Goal: Information Seeking & Learning: Find specific fact

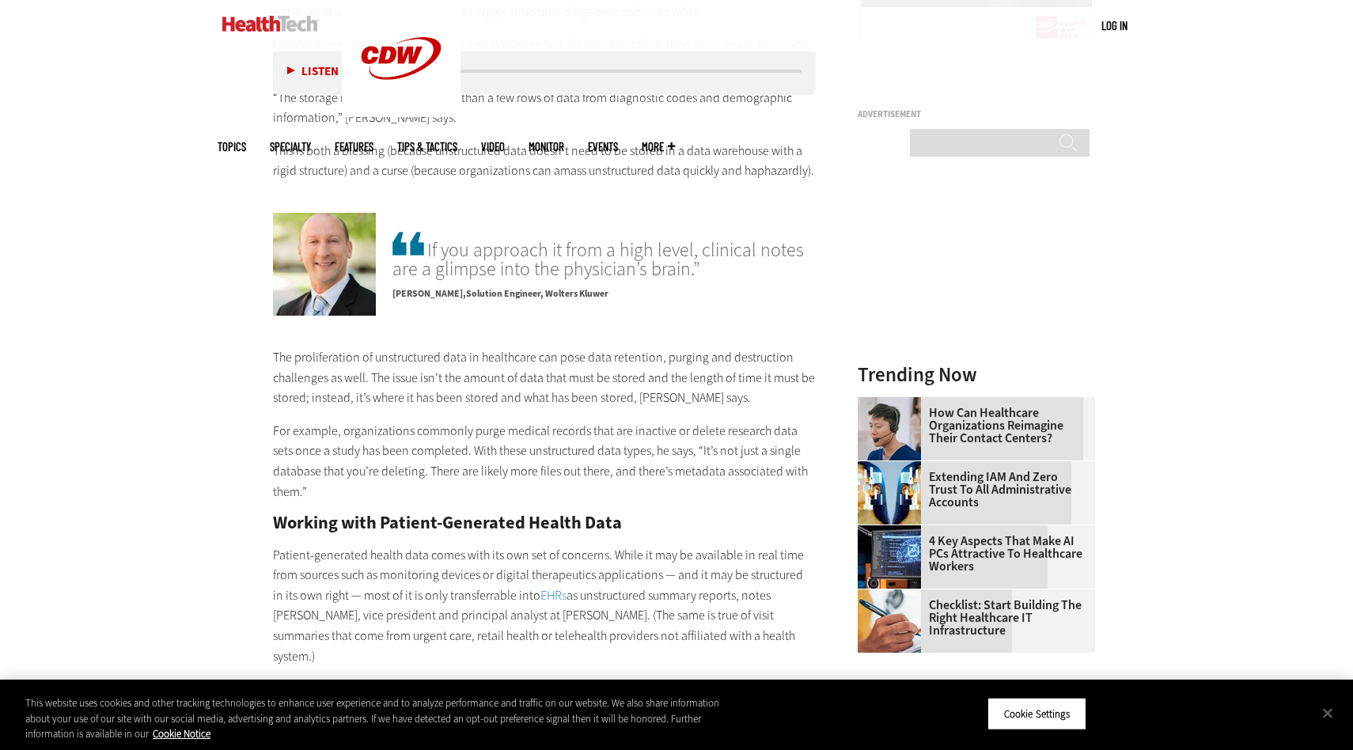
scroll to position [1931, 0]
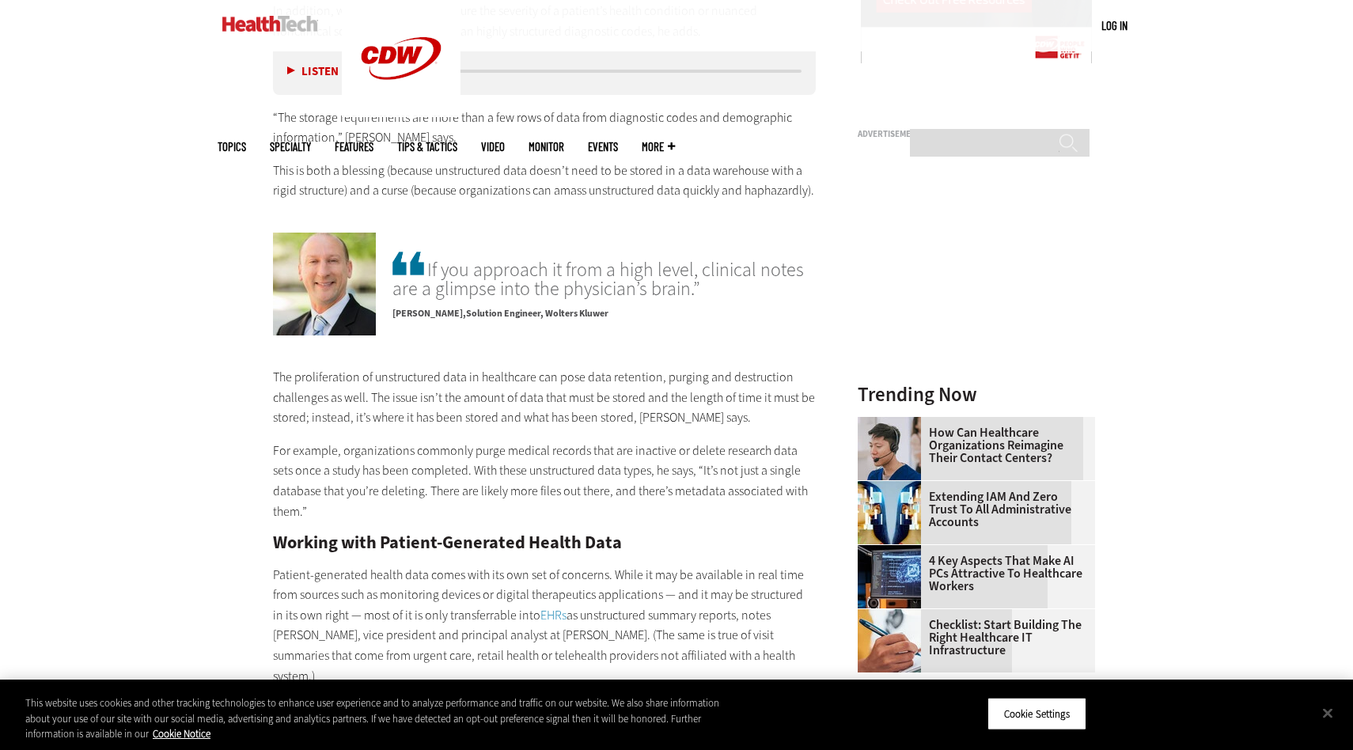
click at [581, 249] on span "If you approach it from a high level, clinical notes are a glimpse into the phy…" at bounding box center [604, 274] width 423 height 50
click at [965, 129] on input "Search" at bounding box center [1000, 143] width 180 height 28
type input "*********"
click at [1059, 133] on input "******" at bounding box center [1068, 149] width 19 height 32
click at [1169, 102] on div "Become an Insider Sign up today to receive premium content! Sign Up MENU Log in…" at bounding box center [676, 429] width 1353 height 4721
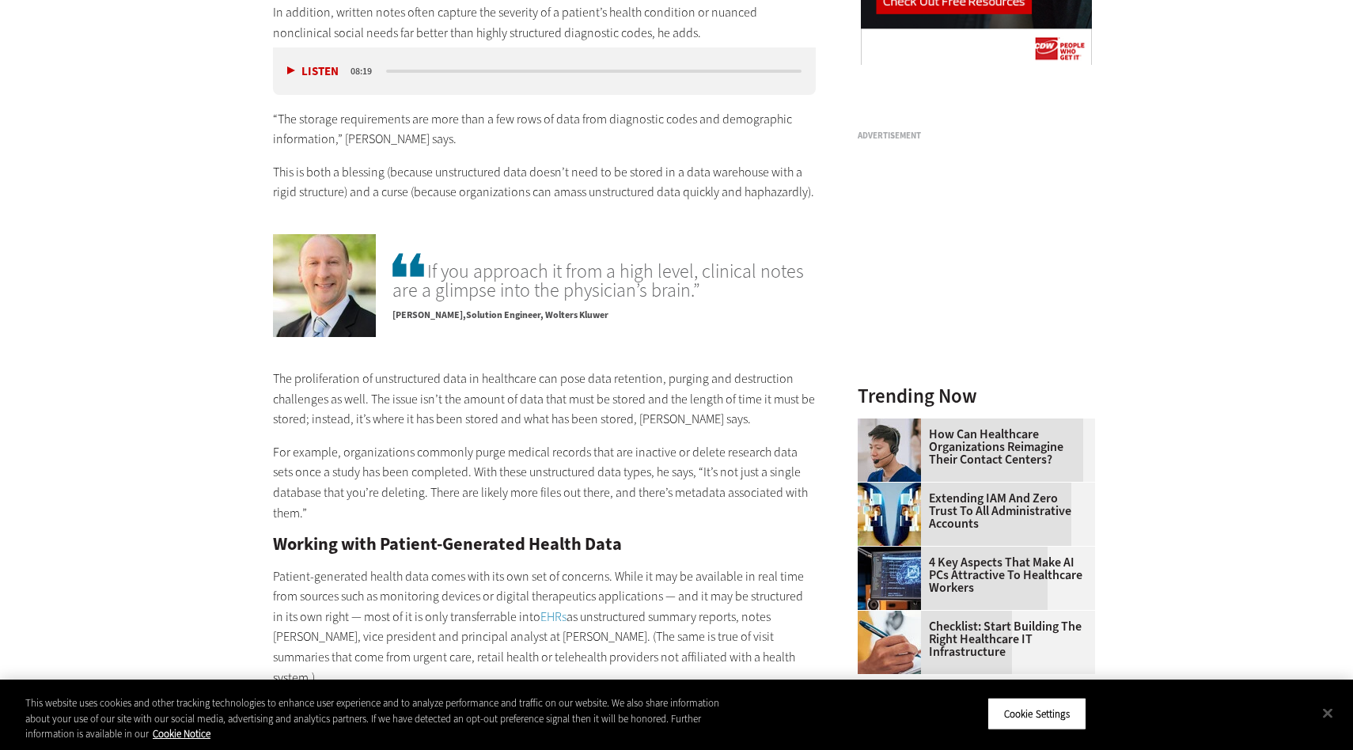
click at [208, 416] on div "Become an Insider Sign up today to receive premium content! Sign Up MENU Log in…" at bounding box center [676, 431] width 1353 height 4721
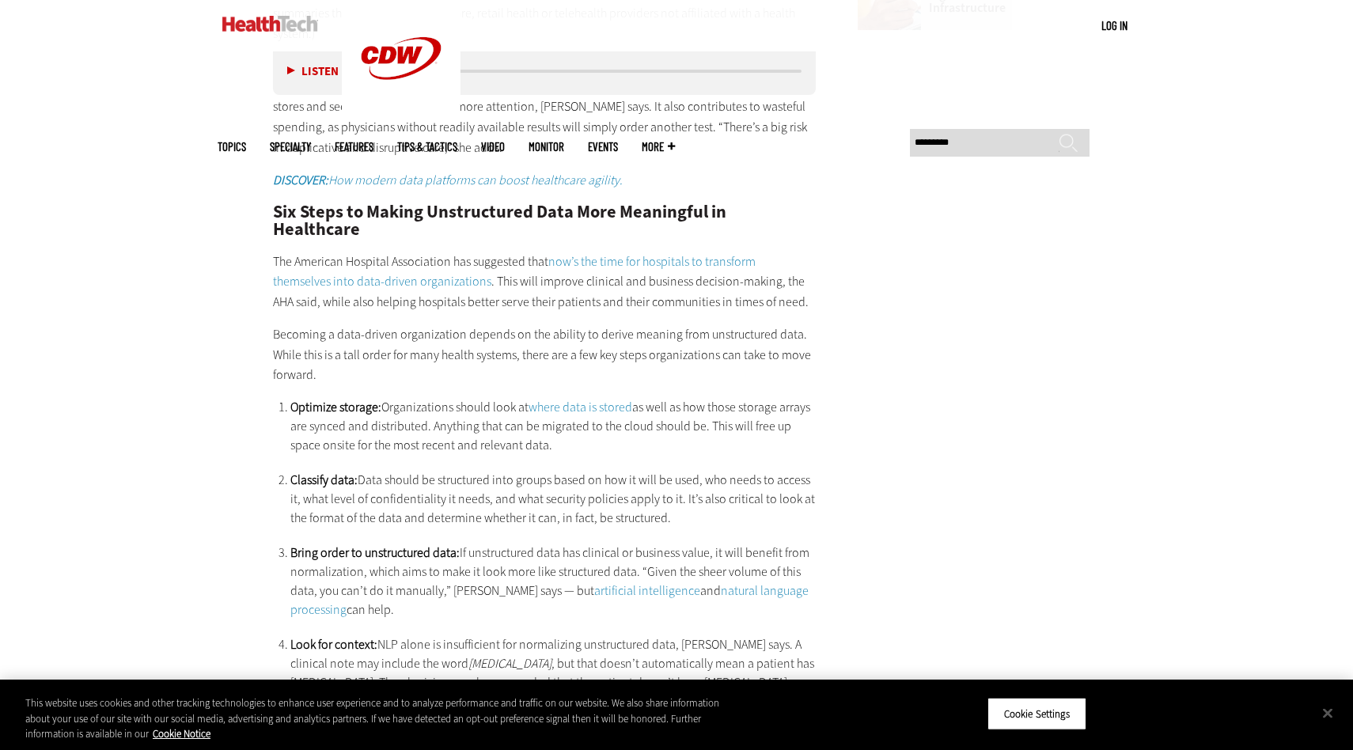
scroll to position [2584, 0]
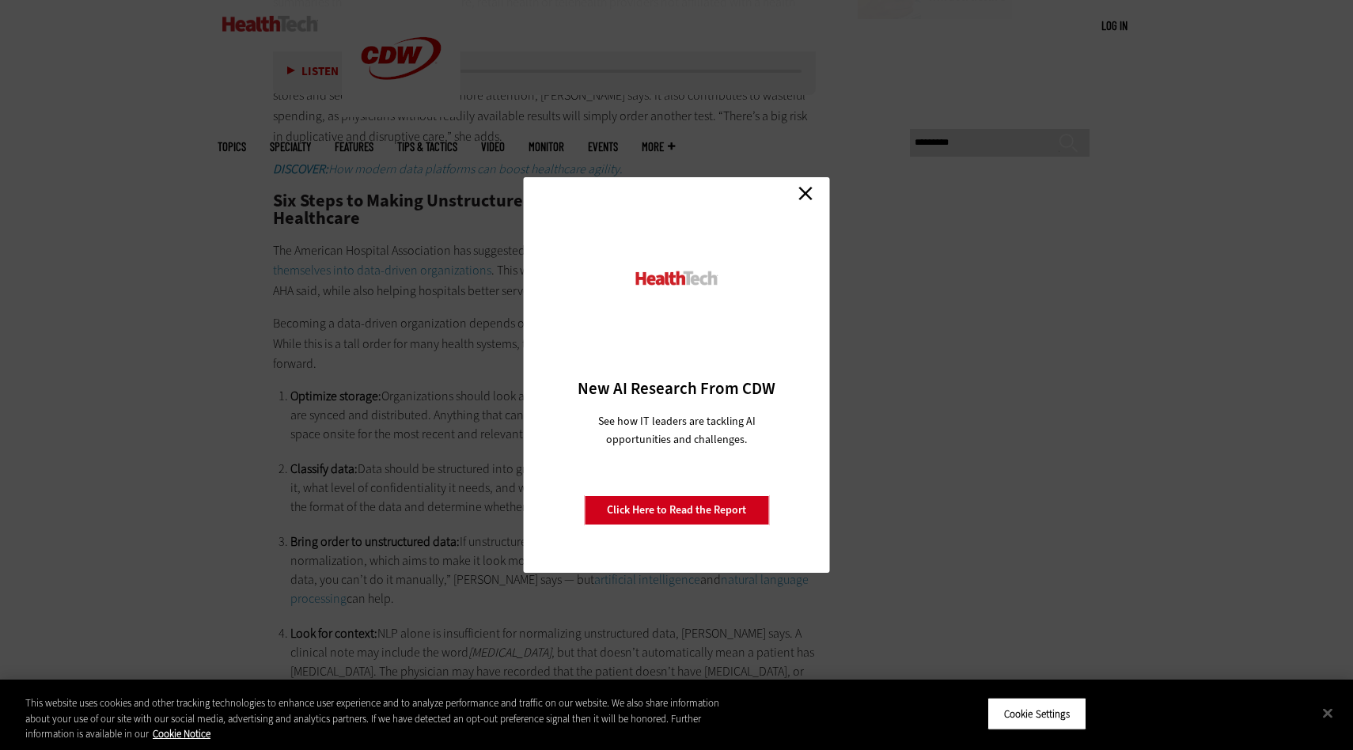
click at [361, 412] on div "Close New AI Research From CDW See how IT leaders are tackling AI opportunities…" at bounding box center [676, 375] width 1353 height 750
click at [808, 197] on link "Close" at bounding box center [806, 193] width 24 height 24
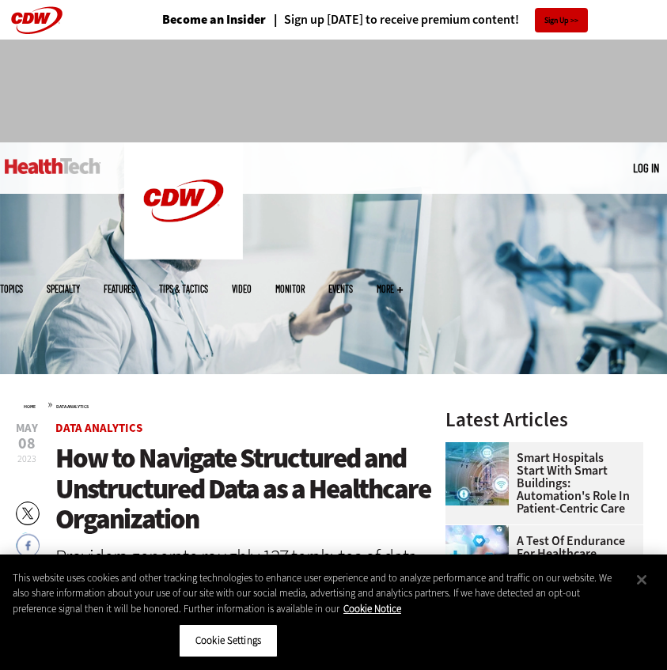
scroll to position [0, 0]
